Goal: Task Accomplishment & Management: Manage account settings

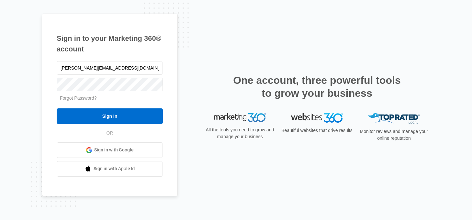
type input "[PERSON_NAME][EMAIL_ADDRESS][DOMAIN_NAME]"
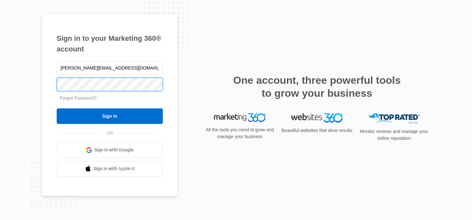
click at [57, 108] on input "Sign In" at bounding box center [110, 116] width 106 height 16
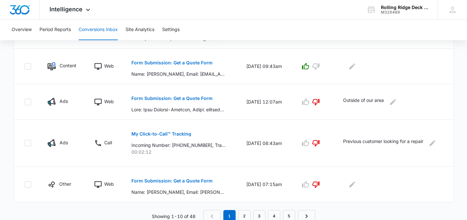
scroll to position [404, 0]
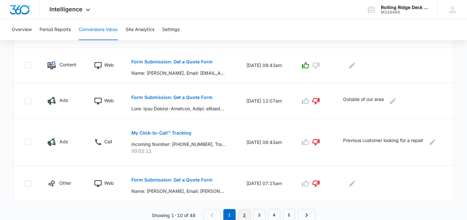
click at [244, 216] on link "2" at bounding box center [244, 215] width 12 height 12
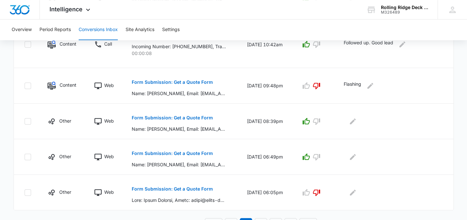
scroll to position [415, 0]
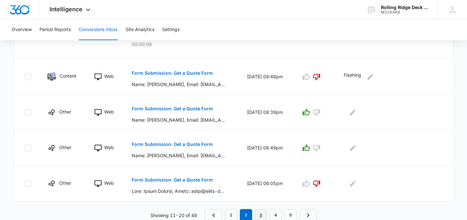
click at [264, 213] on link "3" at bounding box center [261, 215] width 12 height 12
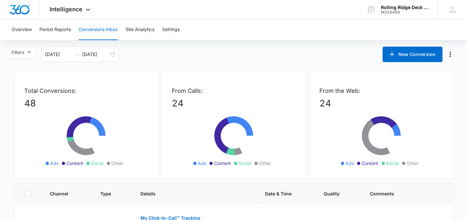
click at [226, 58] on div "Filters [DATE] [DATE] New Conversion" at bounding box center [233, 55] width 467 height 16
